Goal: Transaction & Acquisition: Purchase product/service

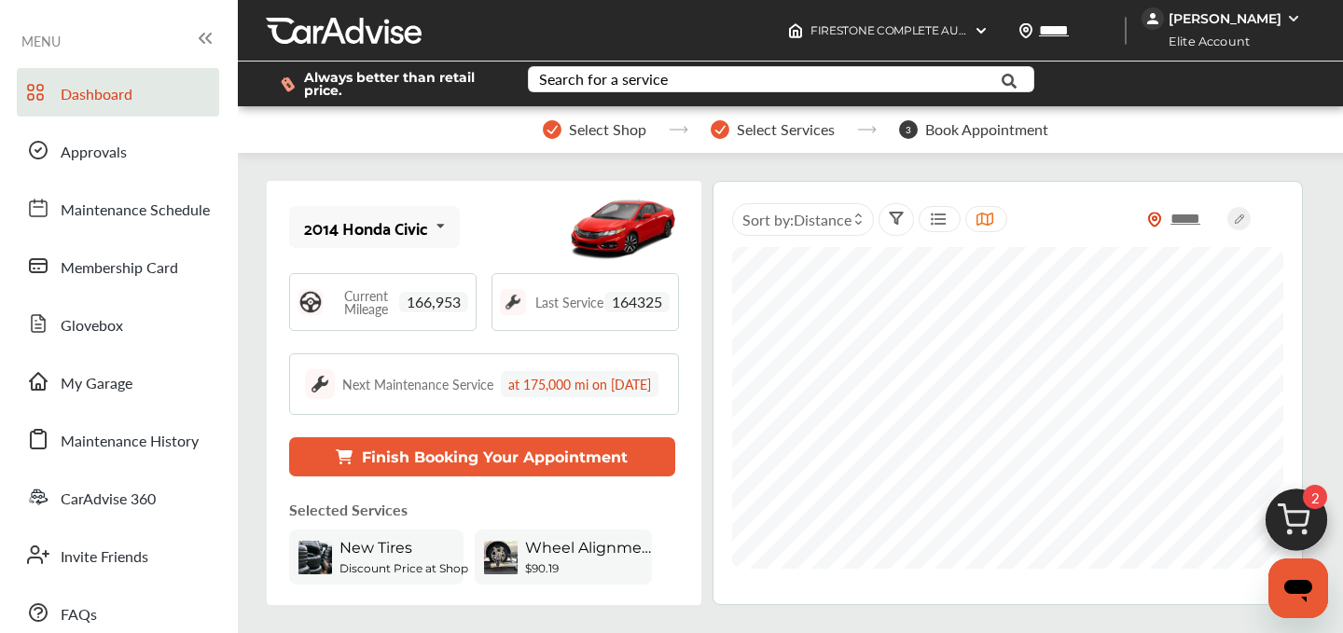
click at [1293, 503] on img at bounding box center [1296, 525] width 90 height 90
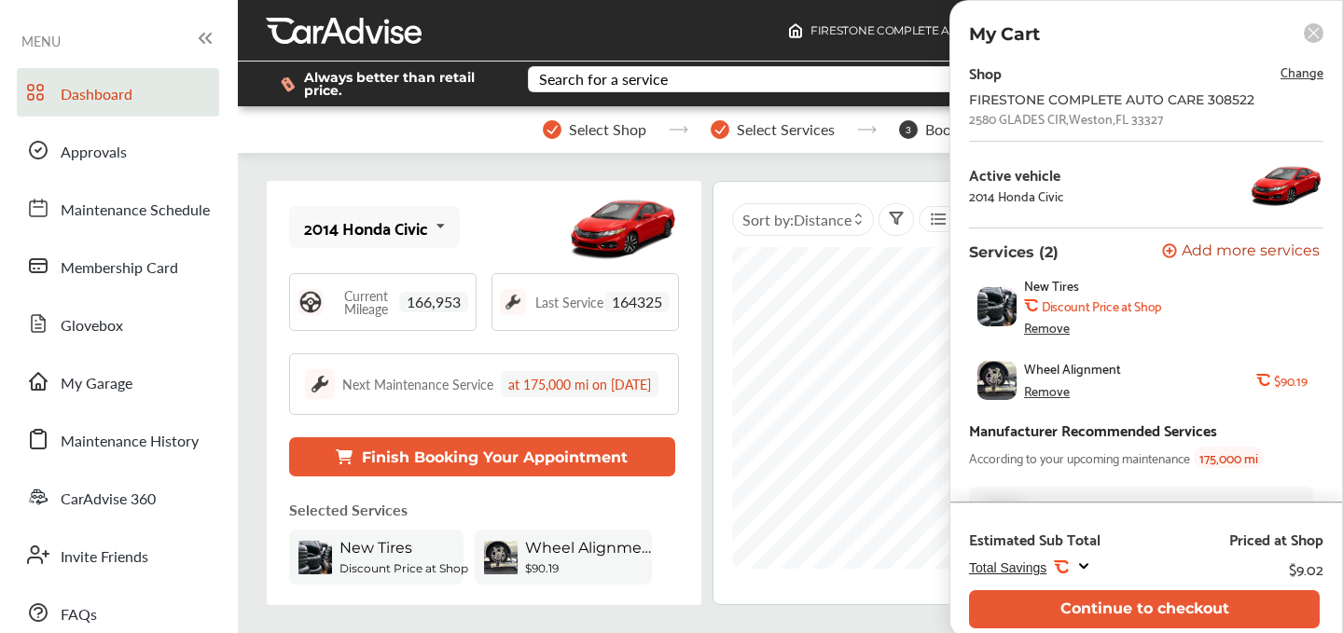
click at [1302, 76] on span "Change" at bounding box center [1301, 71] width 43 height 21
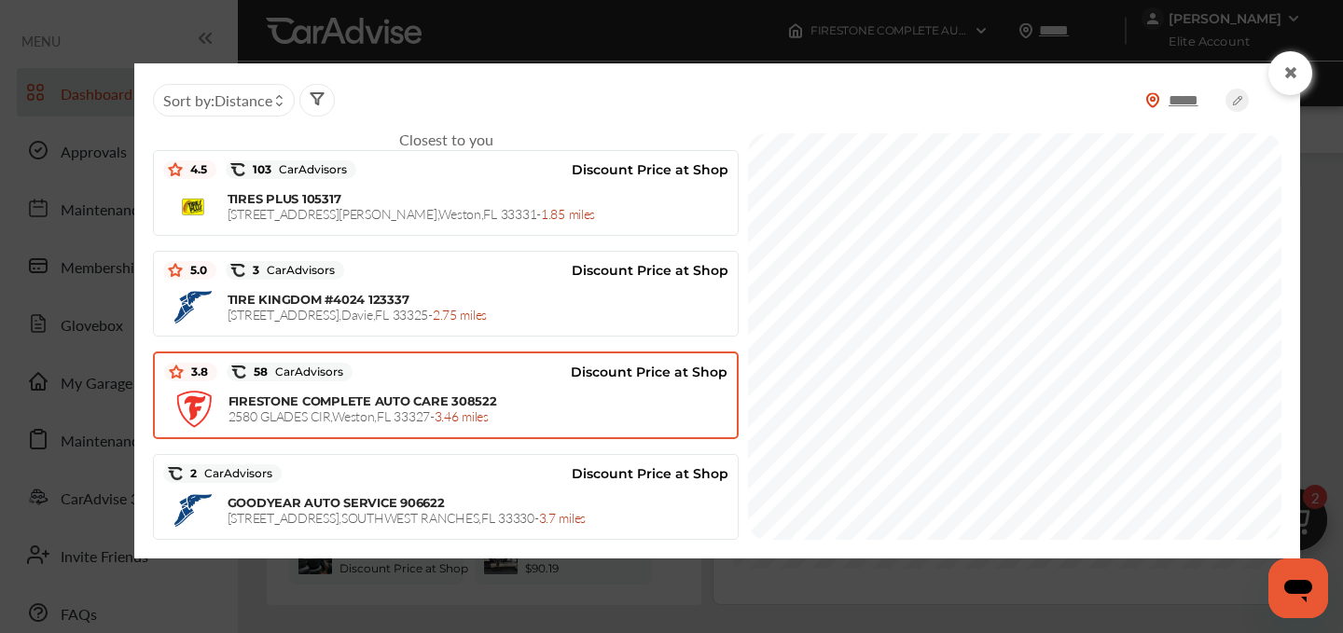
click at [255, 112] on div "Sort by : Distance" at bounding box center [224, 100] width 142 height 33
click at [1154, 103] on img at bounding box center [1152, 100] width 15 height 16
click at [1299, 69] on div at bounding box center [1290, 73] width 44 height 44
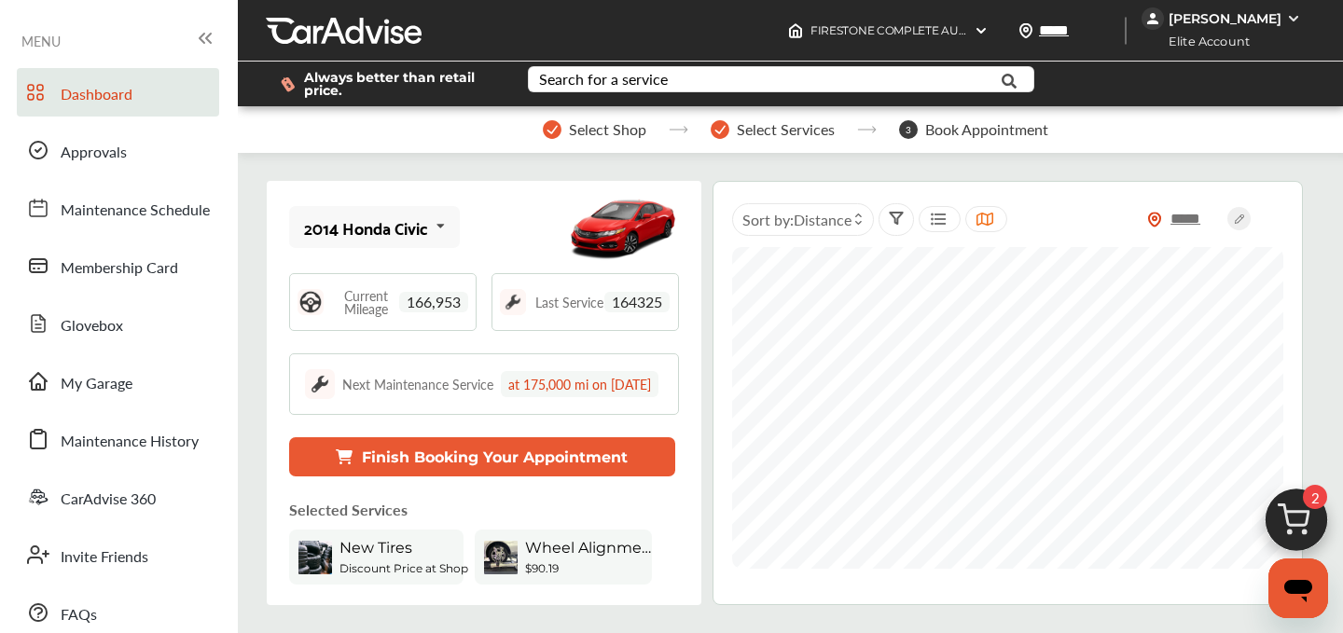
click at [1286, 519] on img at bounding box center [1296, 525] width 90 height 90
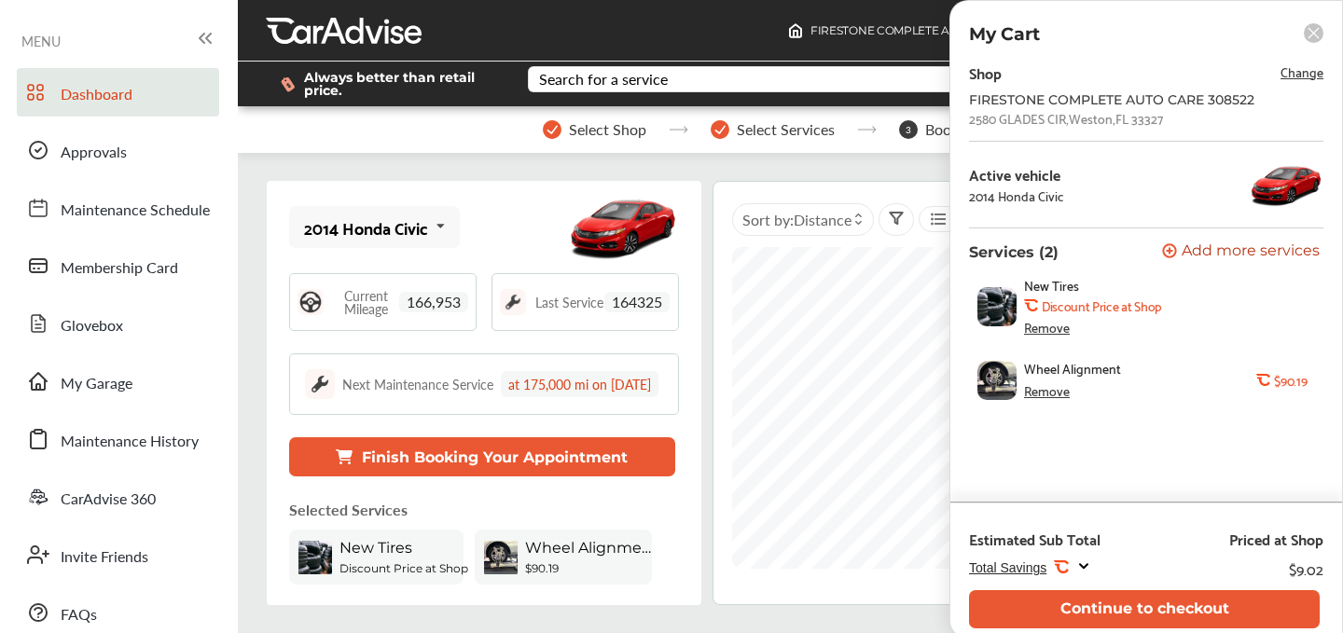
click at [1306, 34] on rect at bounding box center [1313, 33] width 20 height 20
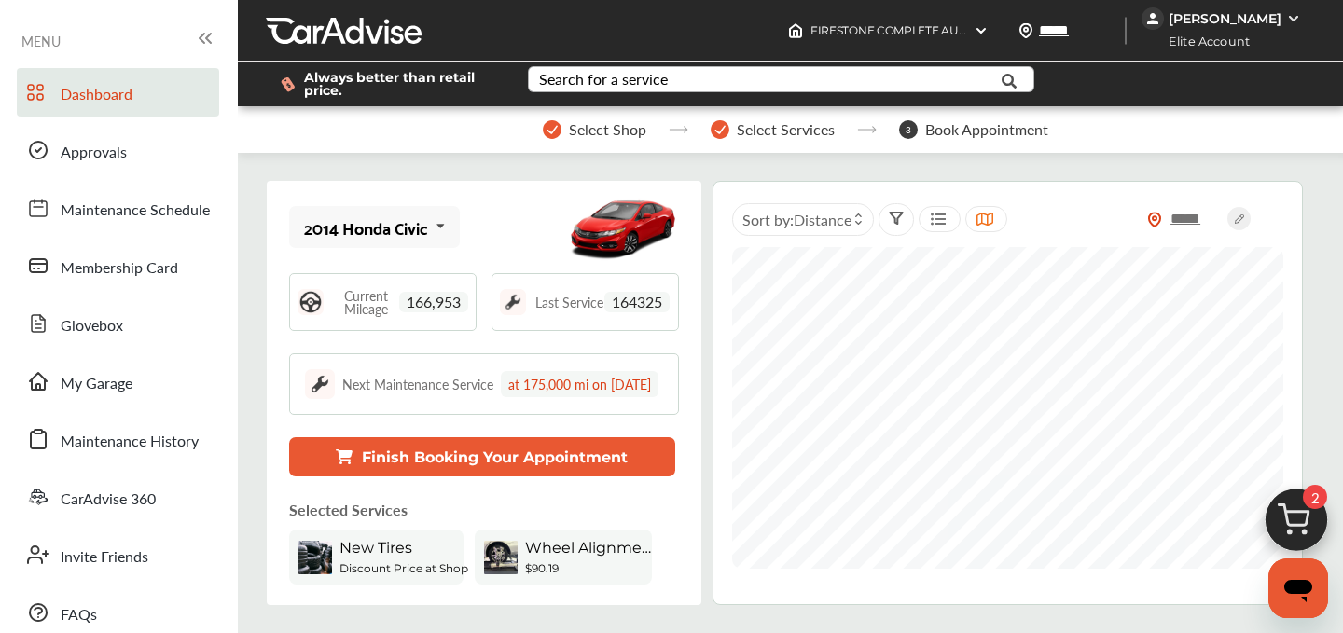
click at [614, 72] on div "Search for a service" at bounding box center [603, 79] width 129 height 15
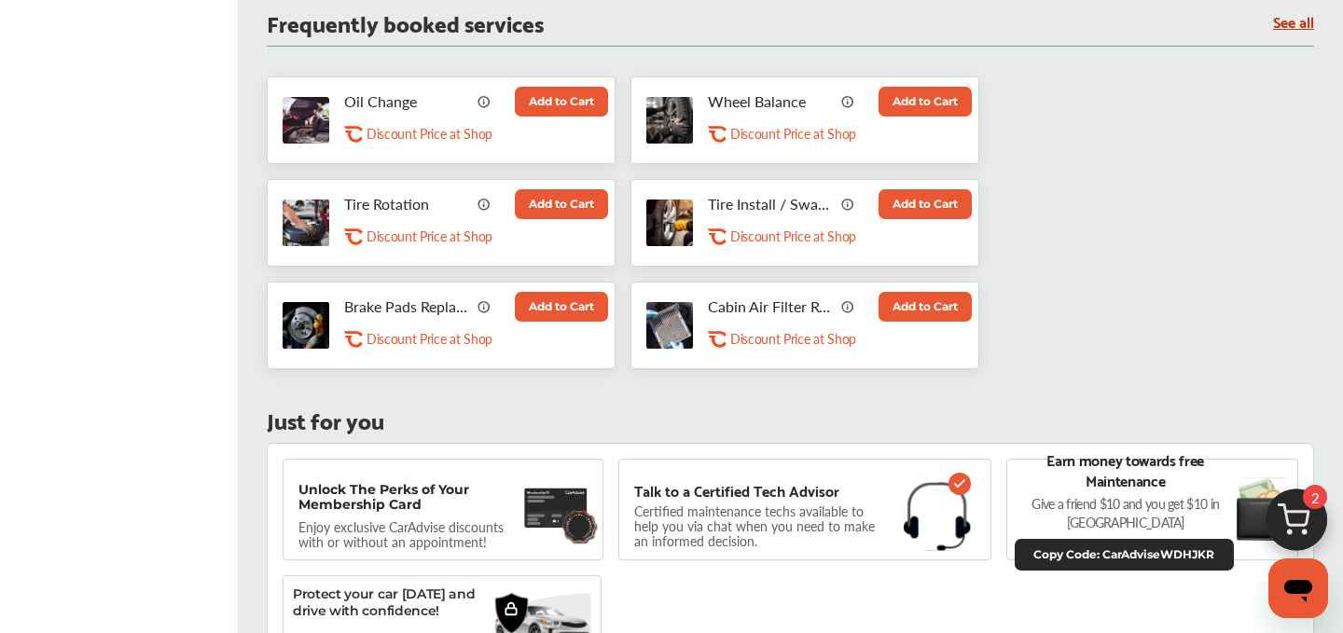
scroll to position [796, 0]
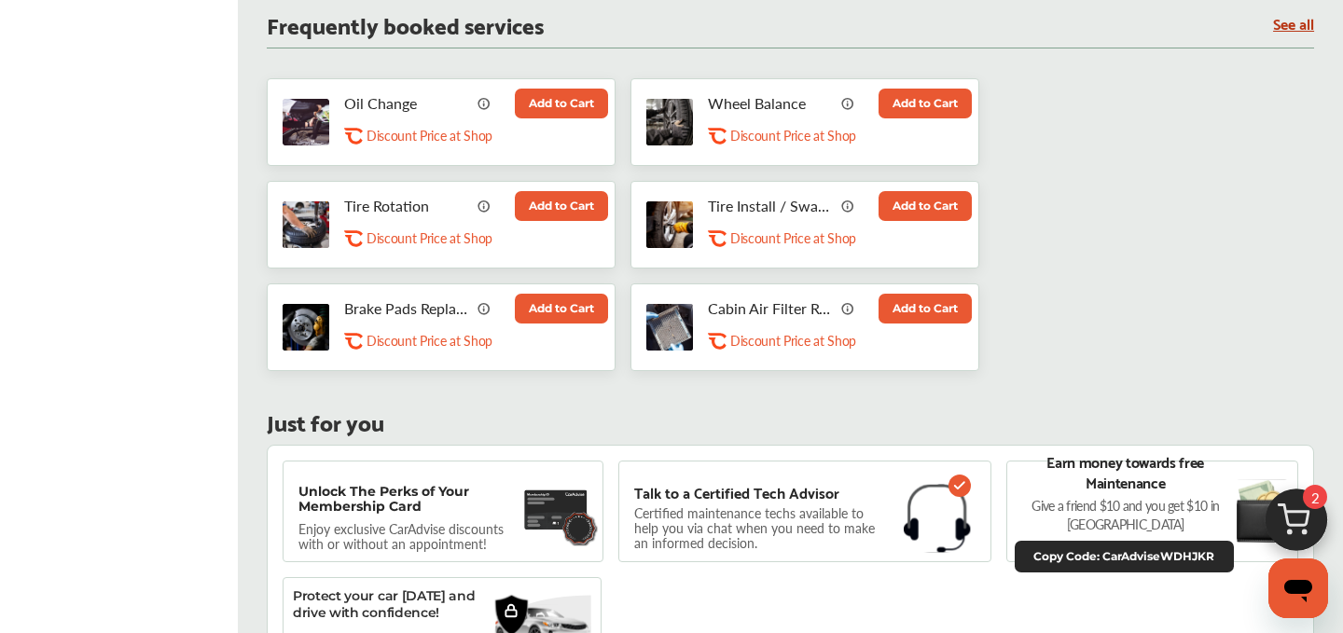
click at [550, 118] on button "Add to Cart" at bounding box center [561, 104] width 93 height 30
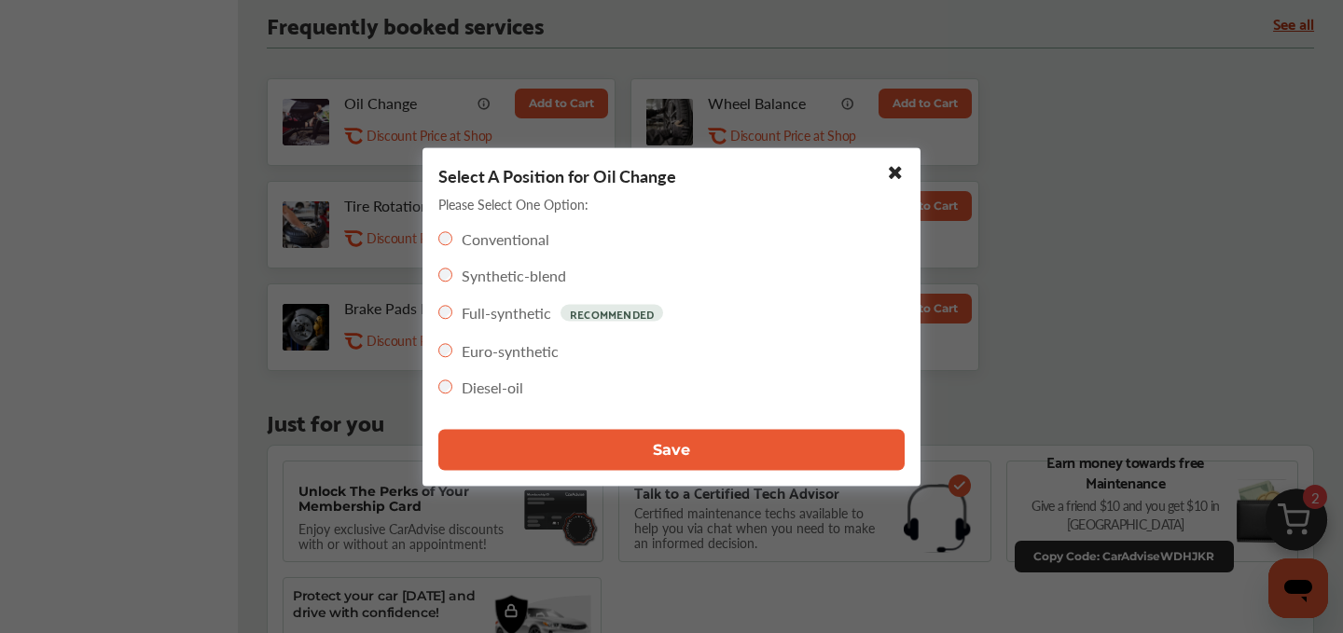
click at [669, 459] on button "Save" at bounding box center [671, 449] width 466 height 41
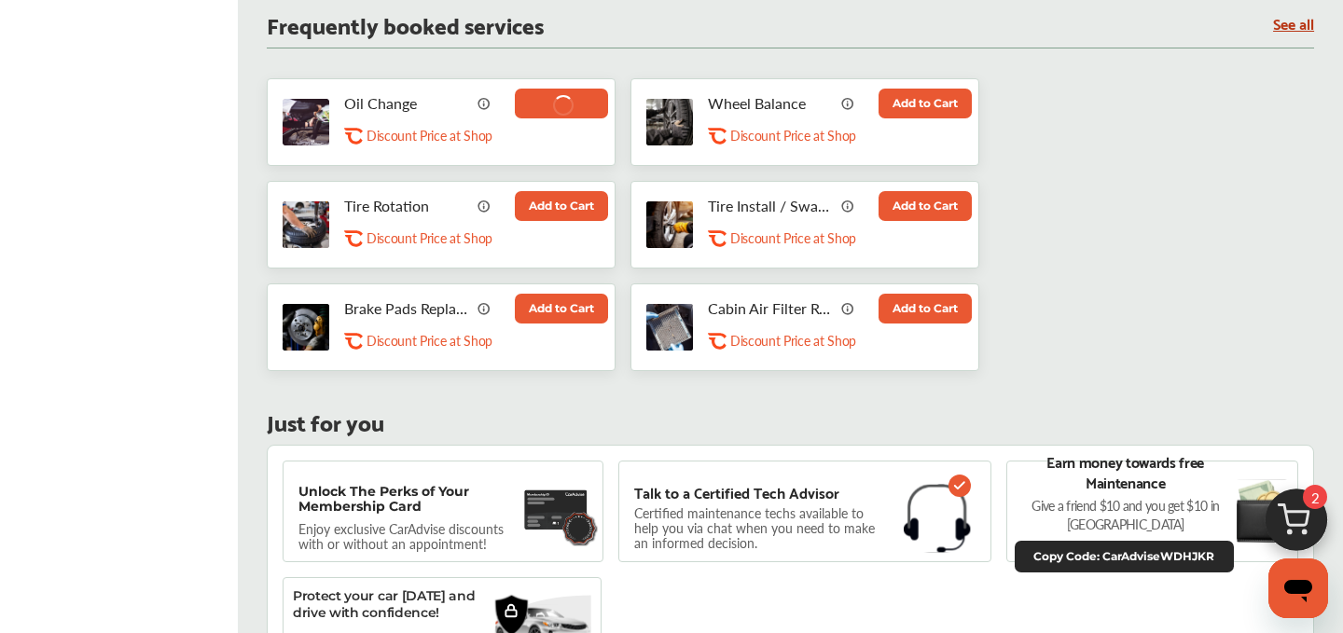
click at [1320, 529] on img at bounding box center [1296, 525] width 90 height 90
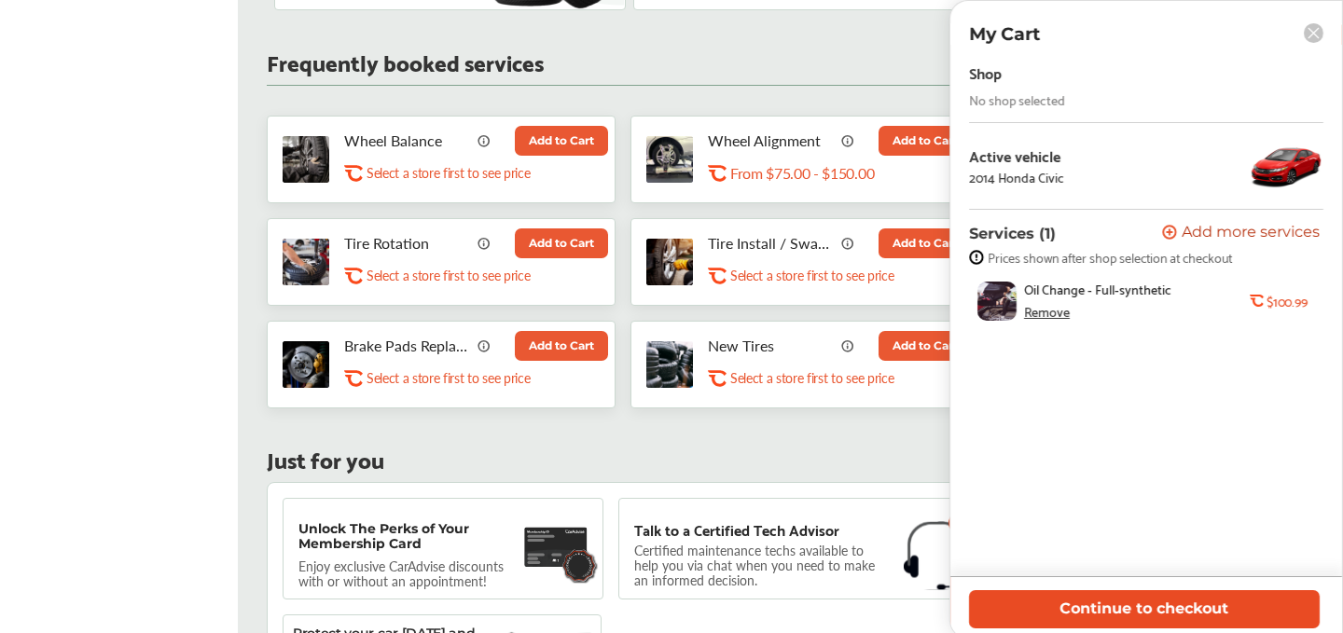
click at [1164, 612] on button "Continue to checkout" at bounding box center [1144, 609] width 351 height 38
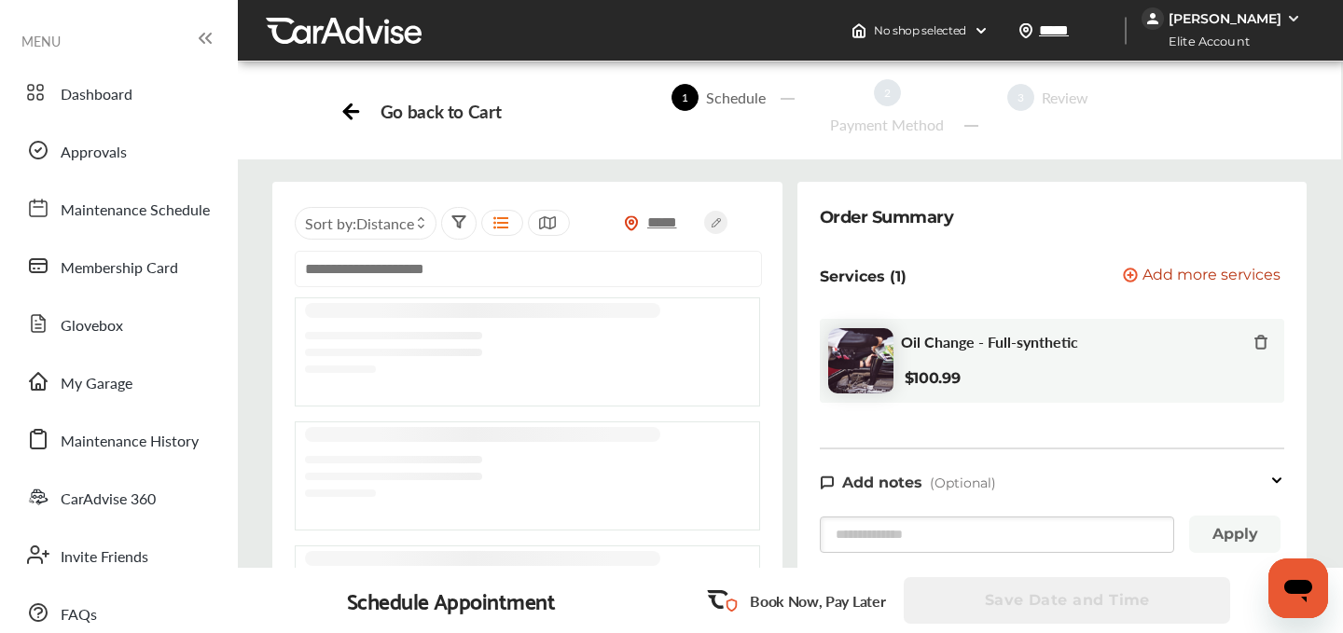
click at [453, 282] on input "text" at bounding box center [528, 269] width 467 height 36
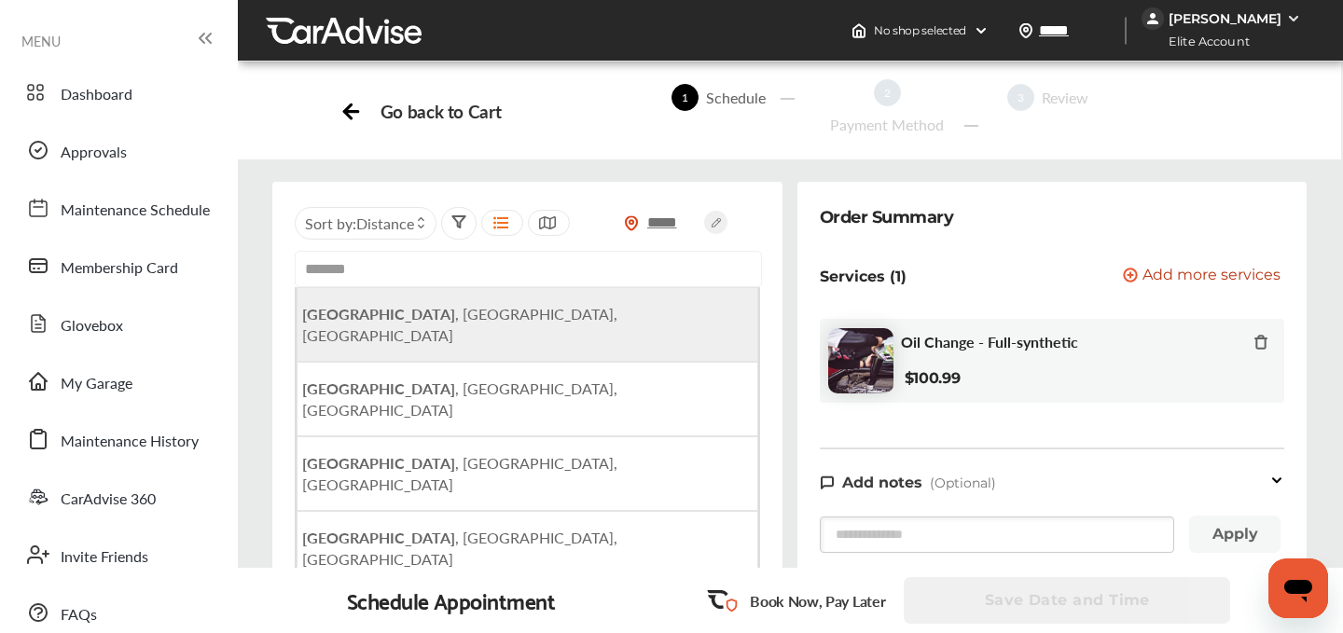
click at [391, 318] on span "Salem , OR, USA" at bounding box center [459, 324] width 315 height 43
type input "**********"
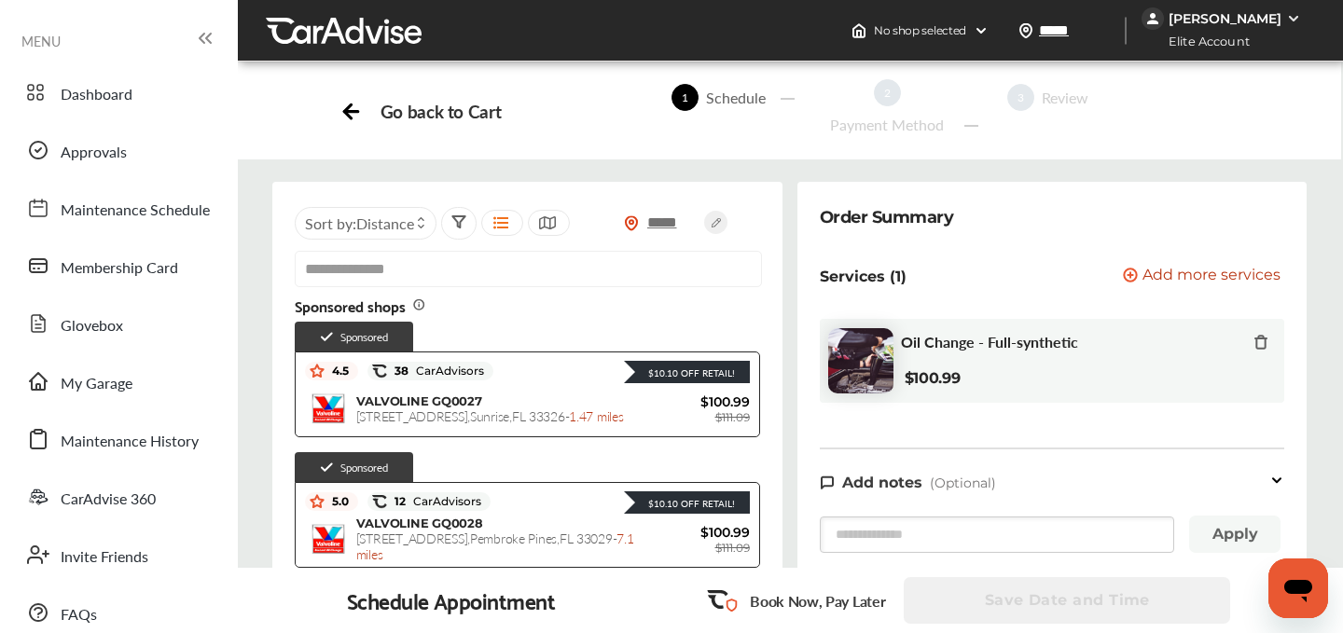
click at [783, 363] on div "**********" at bounding box center [527, 452] width 525 height 540
